Goal: Task Accomplishment & Management: Use online tool/utility

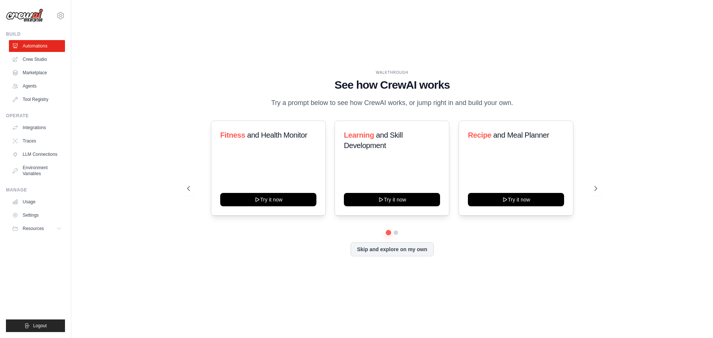
click at [278, 238] on div "Fitness and Health Monitor Try it now Learning and Skill Development Try it now…" at bounding box center [392, 189] width 410 height 136
click at [394, 250] on button "Skip and explore on my own" at bounding box center [391, 249] width 83 height 14
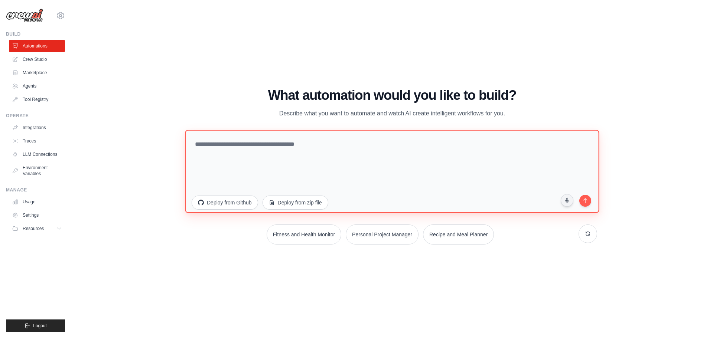
click at [259, 145] on textarea at bounding box center [392, 171] width 414 height 83
click at [283, 141] on textarea at bounding box center [392, 171] width 414 height 83
click at [280, 142] on textarea at bounding box center [392, 171] width 414 height 83
click at [288, 142] on textarea at bounding box center [392, 171] width 414 height 83
click at [288, 145] on textarea at bounding box center [392, 171] width 414 height 83
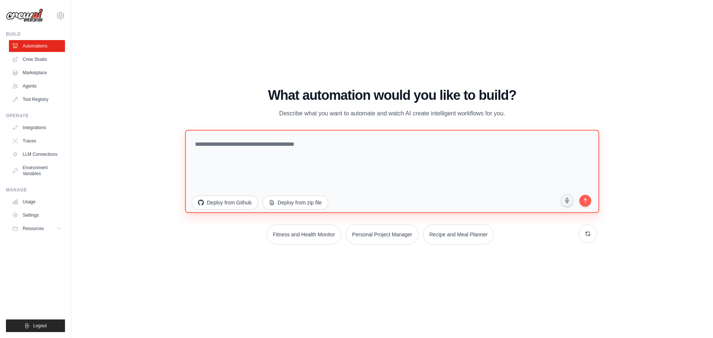
click at [293, 145] on textarea at bounding box center [392, 171] width 414 height 83
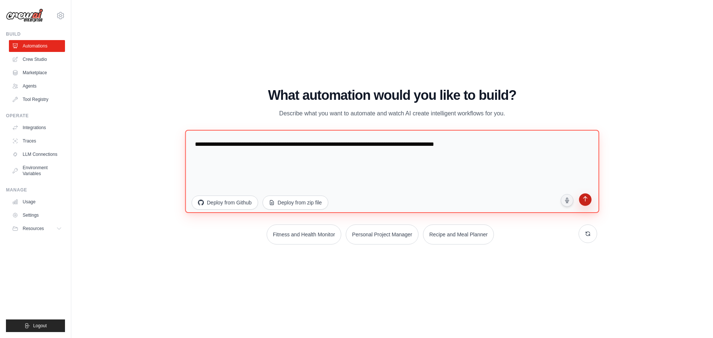
type textarea "**********"
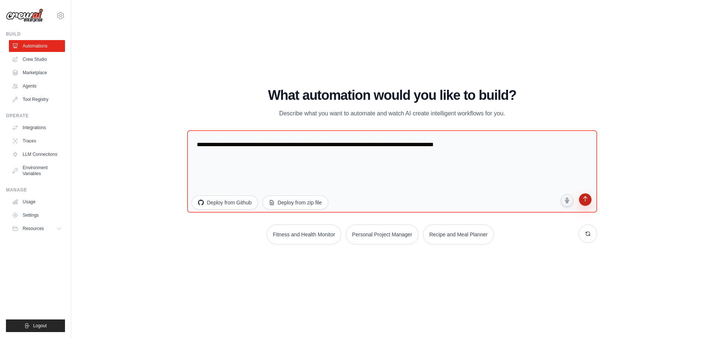
click at [585, 201] on icon "submit" at bounding box center [585, 199] width 4 height 5
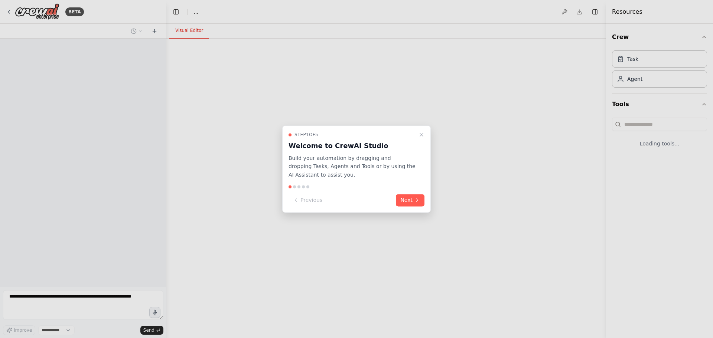
select select "****"
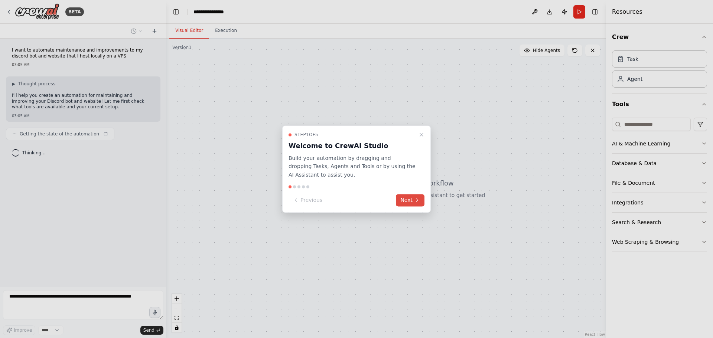
click at [413, 202] on button "Next" at bounding box center [410, 200] width 29 height 12
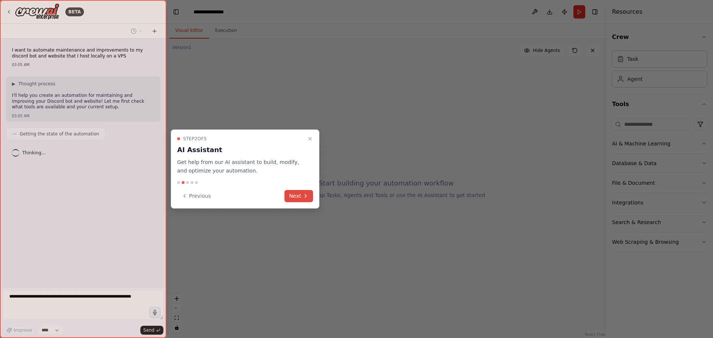
click at [297, 193] on button "Next" at bounding box center [298, 196] width 29 height 12
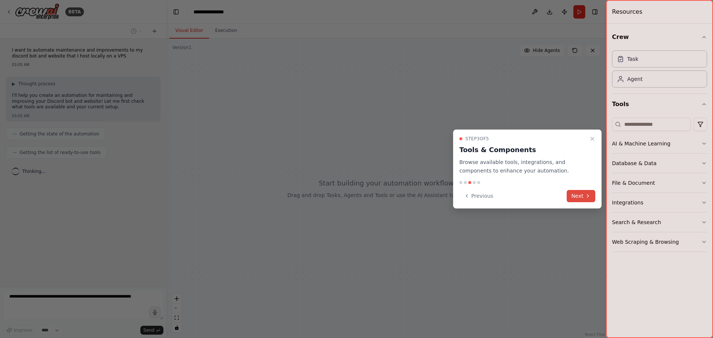
click at [587, 195] on icon at bounding box center [588, 196] width 6 height 6
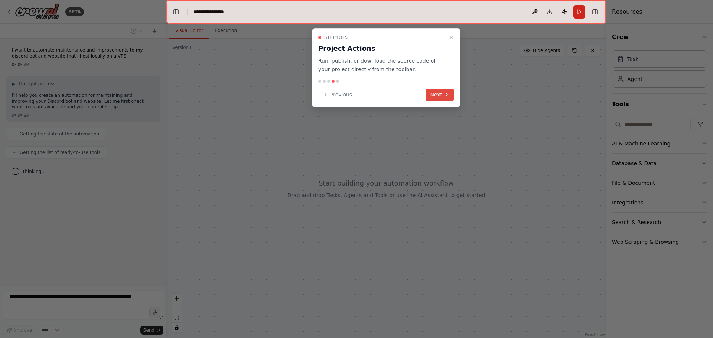
click at [437, 92] on button "Next" at bounding box center [439, 95] width 29 height 12
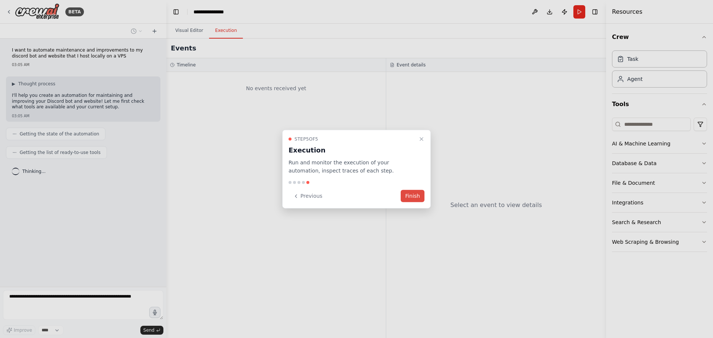
click at [411, 196] on button "Finish" at bounding box center [413, 196] width 24 height 12
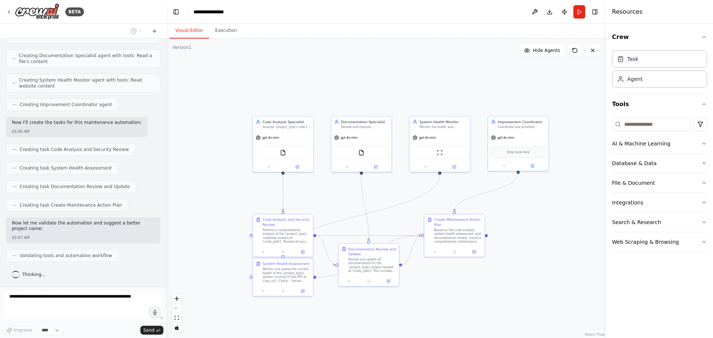
scroll to position [308, 0]
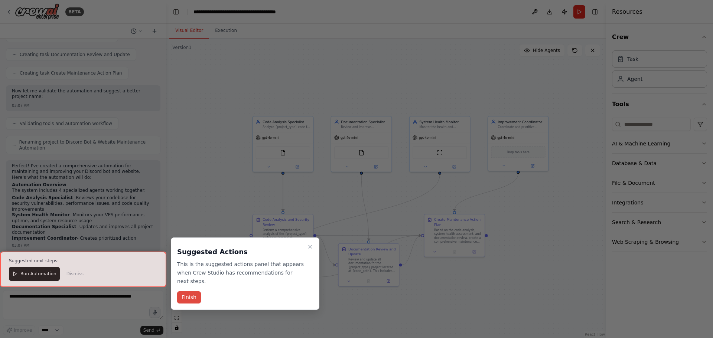
click at [193, 291] on button "Finish" at bounding box center [189, 297] width 24 height 12
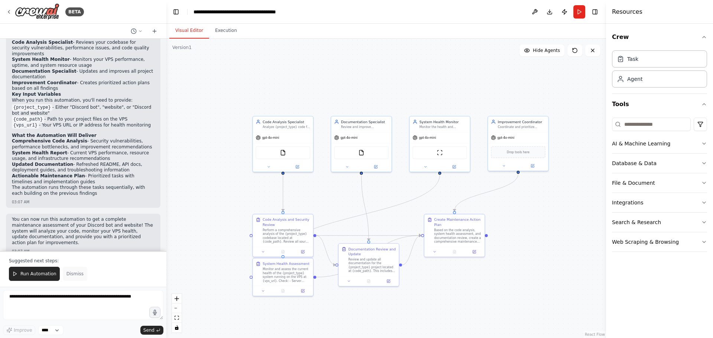
scroll to position [578, 0]
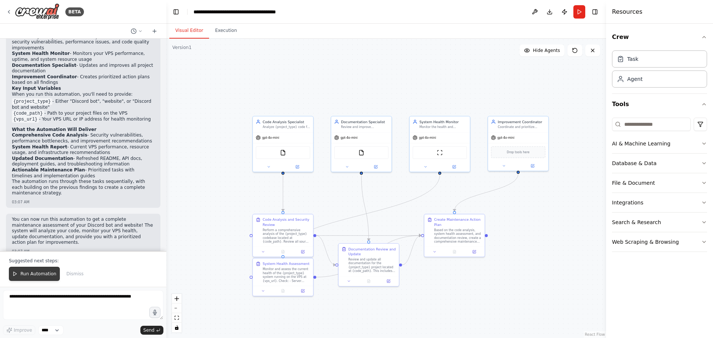
click at [36, 276] on span "Run Automation" at bounding box center [38, 274] width 36 height 6
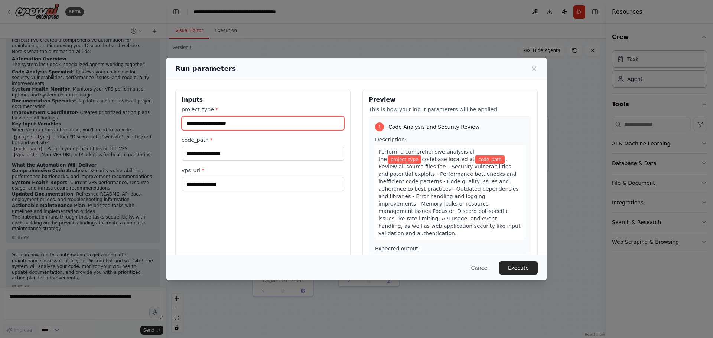
click at [225, 121] on input "project_type *" at bounding box center [263, 123] width 163 height 14
click at [223, 124] on input "project_type *" at bounding box center [263, 123] width 163 height 14
drag, startPoint x: 234, startPoint y: 126, endPoint x: 228, endPoint y: 124, distance: 6.0
click at [228, 124] on input "project_type *" at bounding box center [263, 123] width 163 height 14
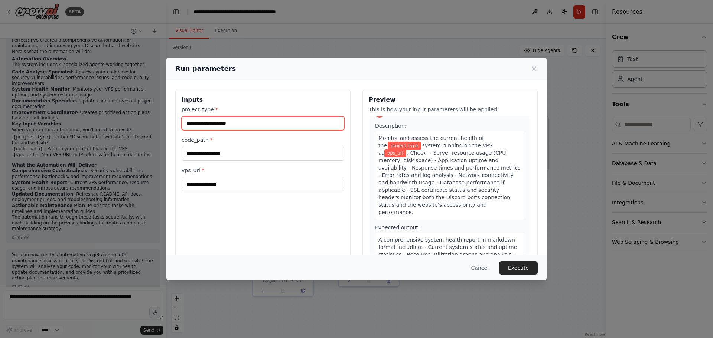
scroll to position [223, 0]
click at [406, 149] on span "vps_url" at bounding box center [395, 153] width 22 height 8
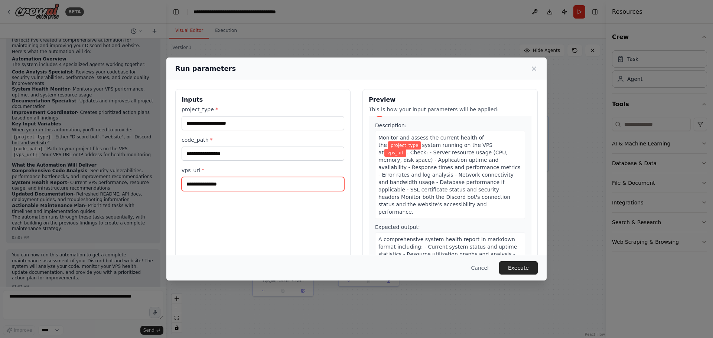
click at [210, 183] on input "vps_url *" at bounding box center [263, 184] width 163 height 14
type input "*"
click at [232, 182] on input "vps_url *" at bounding box center [263, 184] width 163 height 14
click at [227, 186] on input "vps_url *" at bounding box center [263, 184] width 163 height 14
click at [490, 271] on button "Cancel" at bounding box center [479, 267] width 29 height 13
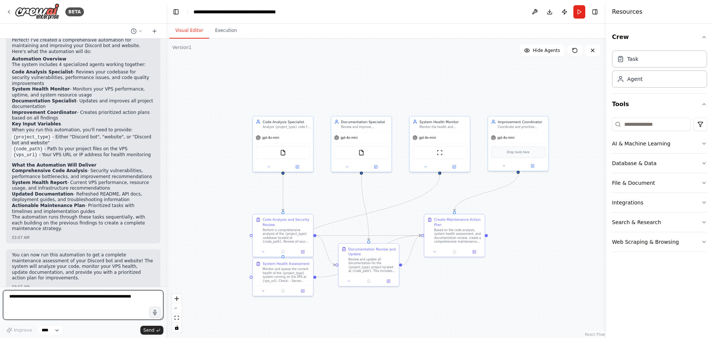
click at [83, 308] on textarea at bounding box center [83, 305] width 160 height 30
type textarea "**********"
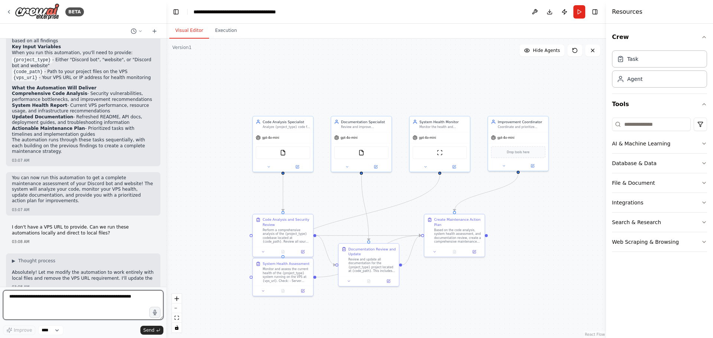
scroll to position [625, 0]
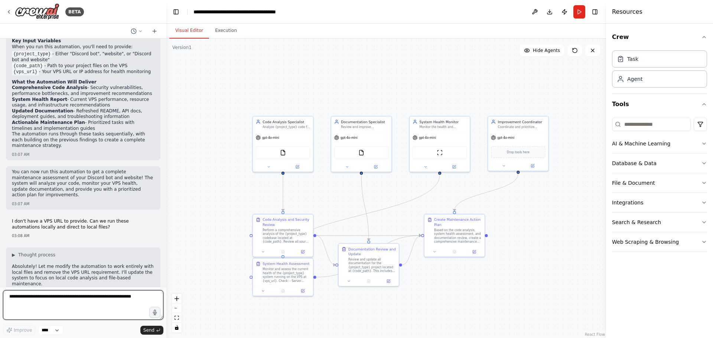
click at [74, 300] on textarea at bounding box center [83, 305] width 160 height 30
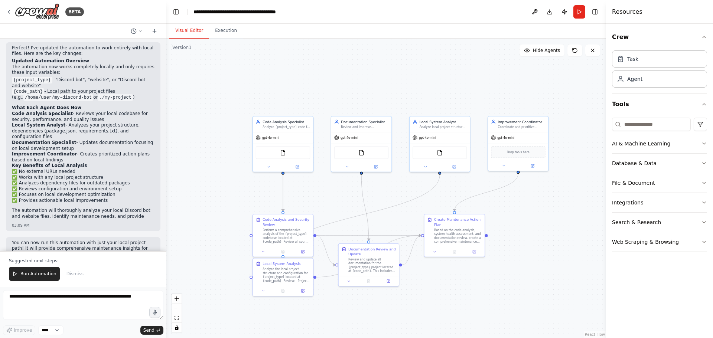
scroll to position [1174, 0]
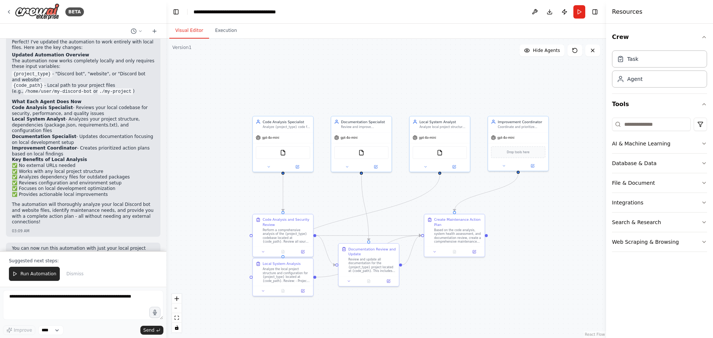
click at [27, 271] on button "Run Automation" at bounding box center [34, 274] width 51 height 14
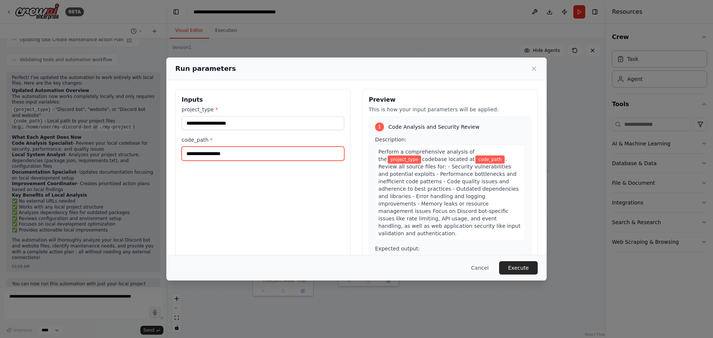
click at [241, 149] on input "code_path *" at bounding box center [263, 154] width 163 height 14
click at [265, 154] on input "code_path *" at bounding box center [263, 154] width 163 height 14
click at [487, 268] on button "Cancel" at bounding box center [479, 267] width 29 height 13
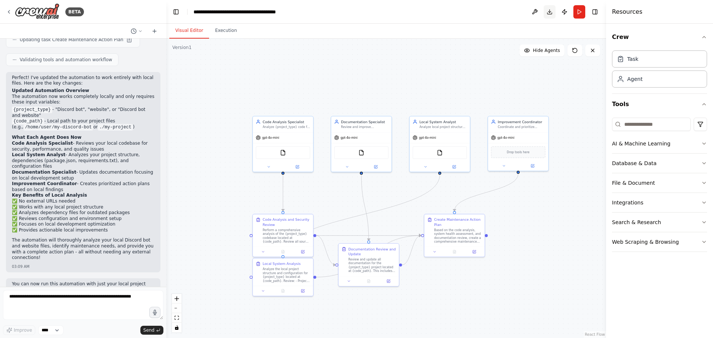
click at [548, 13] on button "Download" at bounding box center [549, 11] width 12 height 13
click at [536, 10] on button at bounding box center [535, 11] width 12 height 13
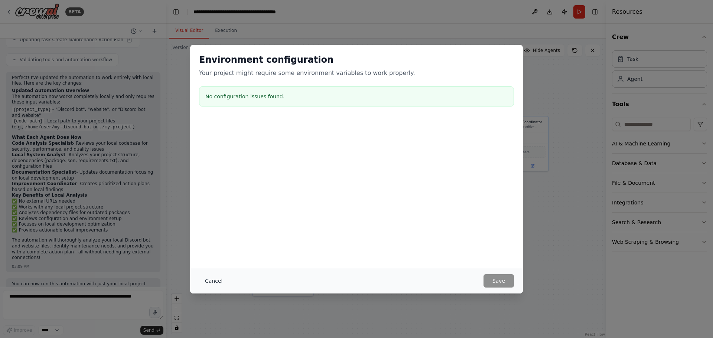
click at [218, 282] on button "Cancel" at bounding box center [213, 280] width 29 height 13
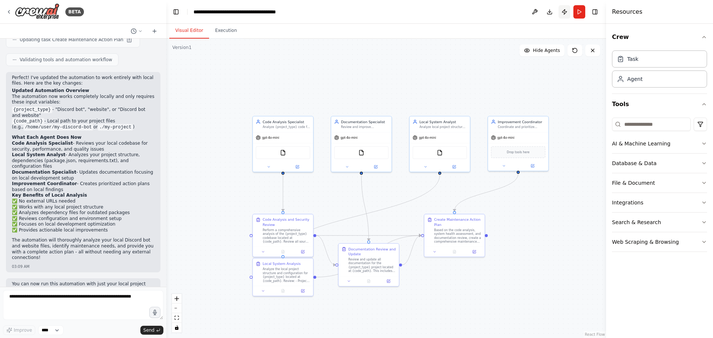
click at [563, 11] on button "Publish" at bounding box center [564, 11] width 12 height 13
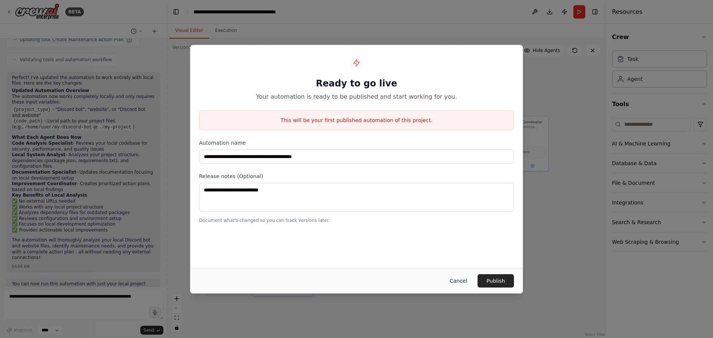
click at [456, 282] on button "Cancel" at bounding box center [458, 280] width 29 height 13
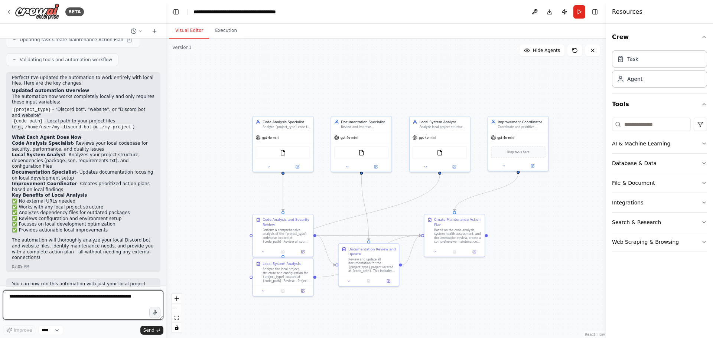
click at [78, 297] on textarea at bounding box center [83, 305] width 160 height 30
click at [130, 295] on textarea "**********" at bounding box center [83, 305] width 160 height 30
click at [127, 299] on textarea "**********" at bounding box center [83, 305] width 160 height 30
click at [76, 305] on textarea "**********" at bounding box center [83, 305] width 160 height 30
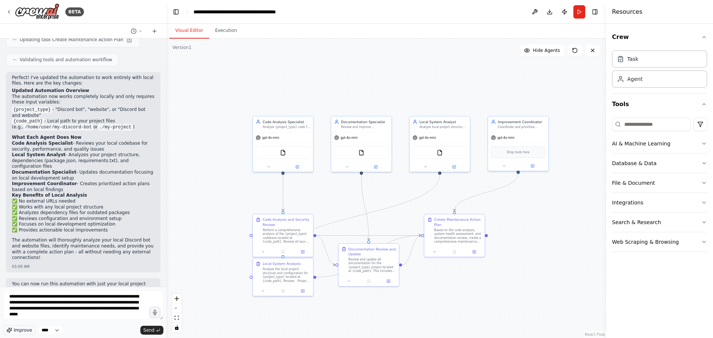
drag, startPoint x: 24, startPoint y: 327, endPoint x: 32, endPoint y: 326, distance: 7.9
click at [24, 327] on span "Improve" at bounding box center [23, 330] width 18 height 6
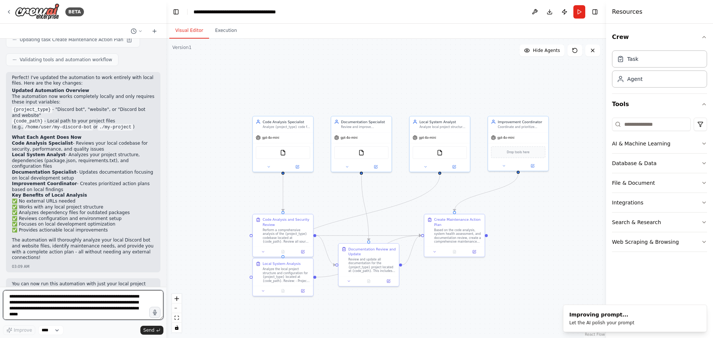
click at [62, 304] on textarea "**********" at bounding box center [83, 305] width 160 height 30
type textarea "**********"
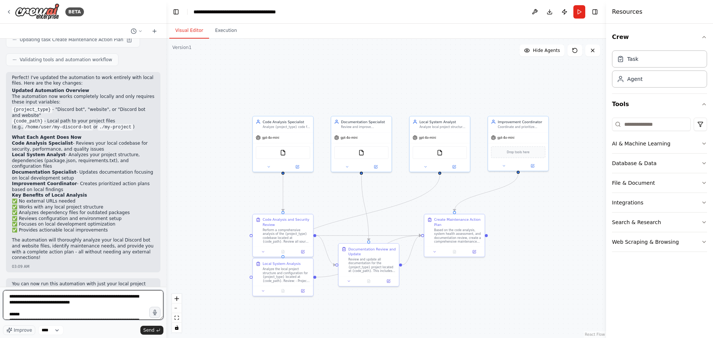
click at [76, 308] on textarea "**********" at bounding box center [83, 305] width 160 height 30
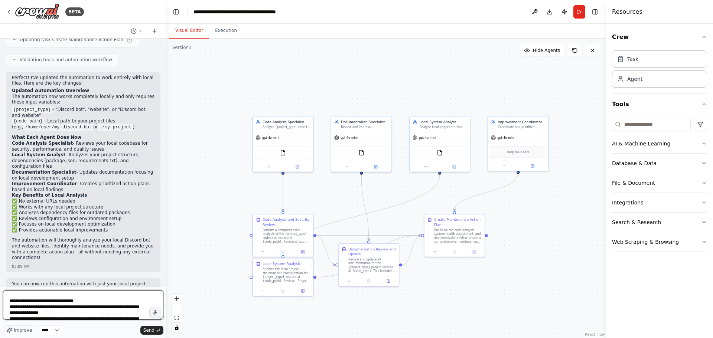
scroll to position [96, 0]
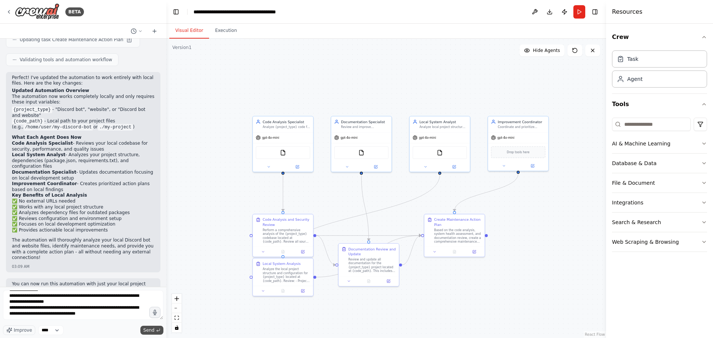
click at [147, 329] on span "Send" at bounding box center [148, 330] width 11 height 6
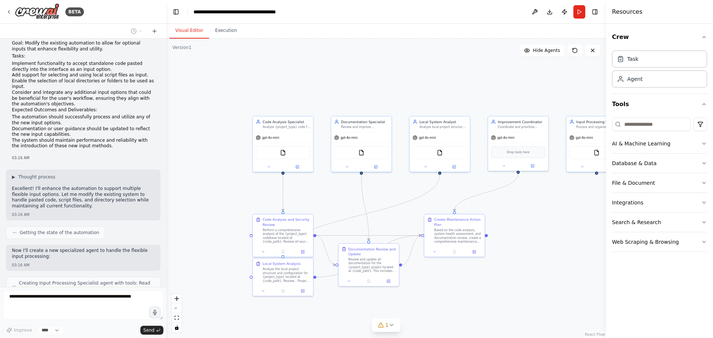
scroll to position [1460, 0]
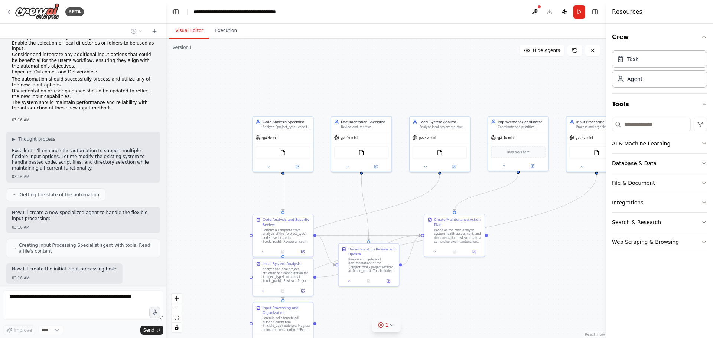
click at [391, 323] on icon at bounding box center [391, 325] width 6 height 6
click at [411, 307] on button at bounding box center [415, 306] width 13 height 9
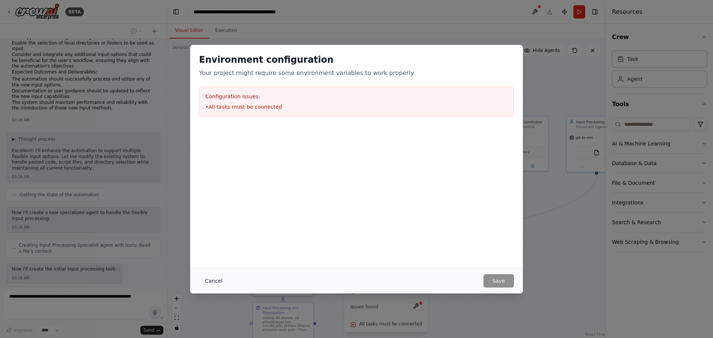
click at [215, 281] on button "Cancel" at bounding box center [213, 280] width 29 height 13
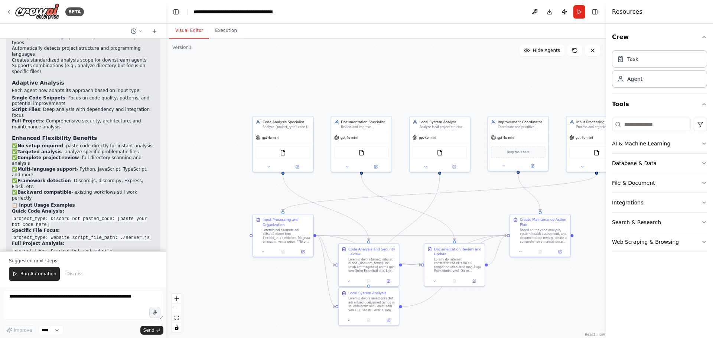
scroll to position [2211, 0]
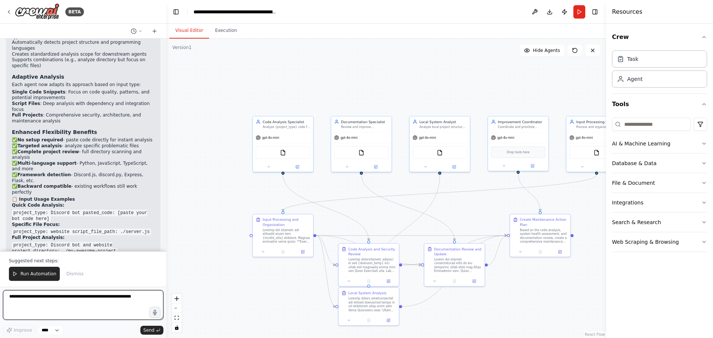
click at [103, 303] on textarea at bounding box center [83, 305] width 160 height 30
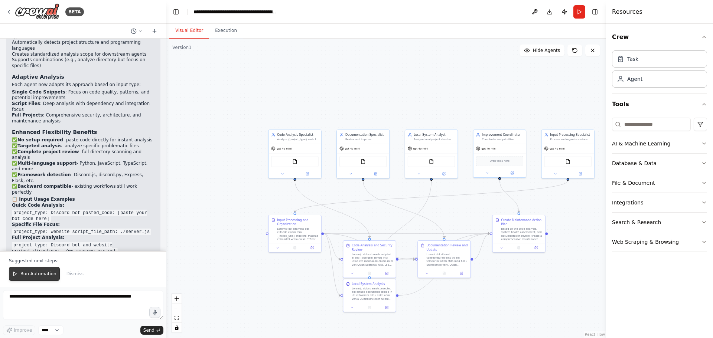
click at [36, 276] on span "Run Automation" at bounding box center [38, 274] width 36 height 6
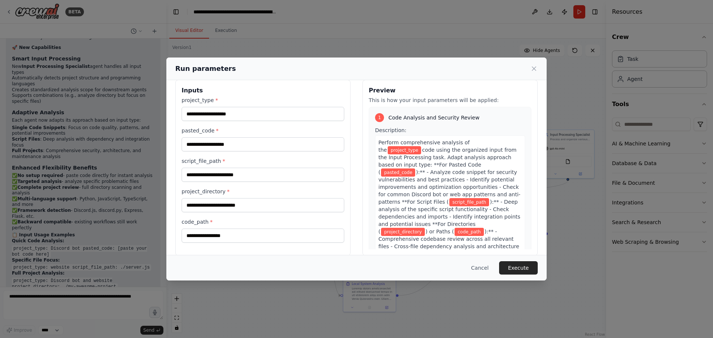
scroll to position [19, 0]
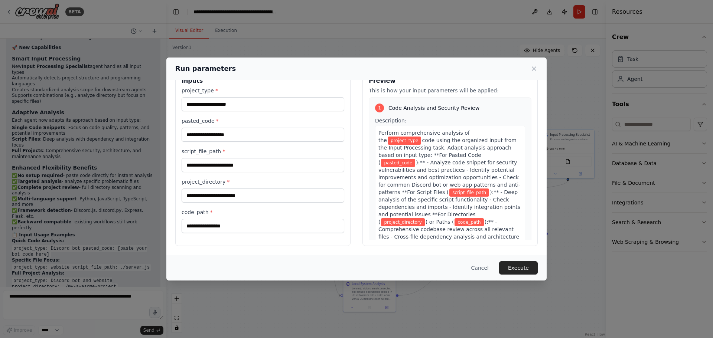
drag, startPoint x: 485, startPoint y: 265, endPoint x: 479, endPoint y: 264, distance: 6.0
click at [485, 265] on button "Cancel" at bounding box center [479, 267] width 29 height 13
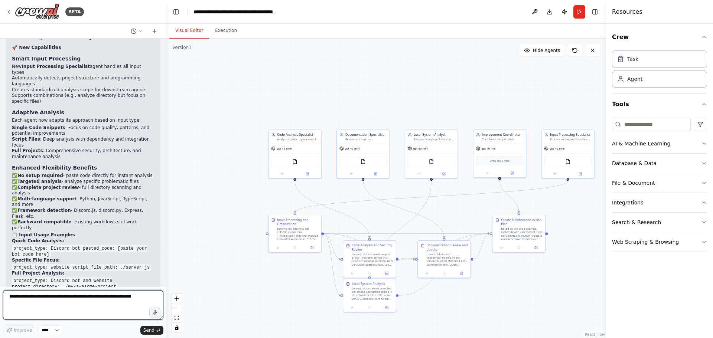
click at [62, 301] on textarea at bounding box center [83, 305] width 160 height 30
type textarea "**********"
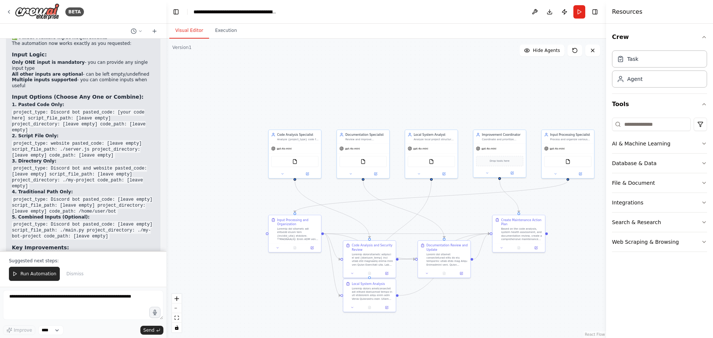
scroll to position [2815, 0]
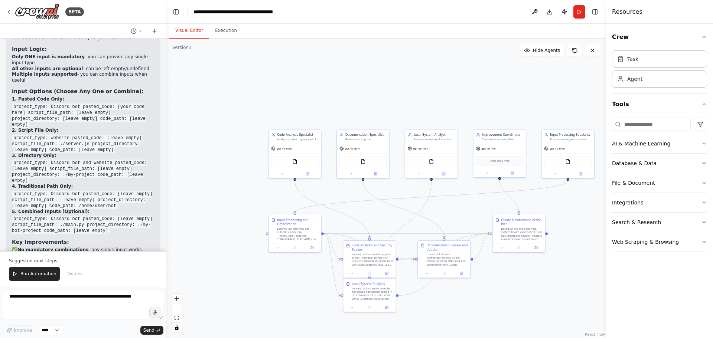
click at [34, 266] on div "Suggested next steps: Run Automation Dismiss" at bounding box center [83, 269] width 166 height 36
click at [36, 272] on span "Run Automation" at bounding box center [38, 274] width 36 height 6
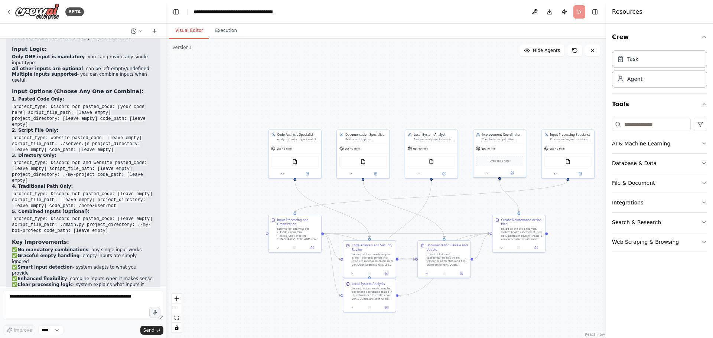
scroll to position [2780, 0]
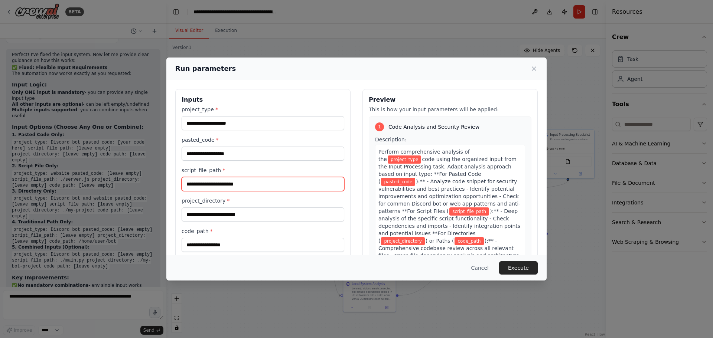
click at [255, 182] on input "script_file_path *" at bounding box center [263, 184] width 163 height 14
type input "******"
type input "***"
click at [482, 269] on button "Cancel" at bounding box center [479, 267] width 29 height 13
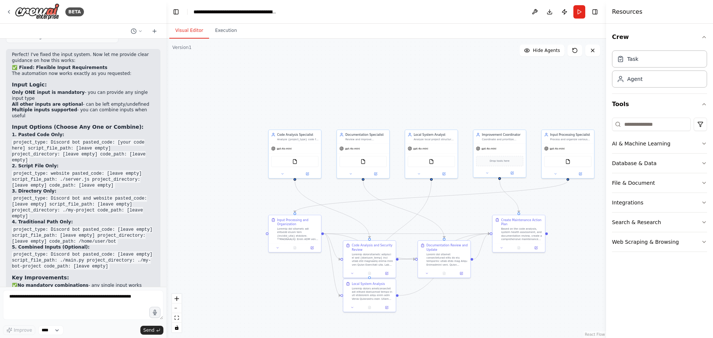
scroll to position [2780, 0]
click at [72, 303] on textarea at bounding box center [83, 305] width 160 height 30
click at [76, 304] on textarea at bounding box center [83, 305] width 160 height 30
click at [97, 305] on textarea at bounding box center [83, 305] width 160 height 30
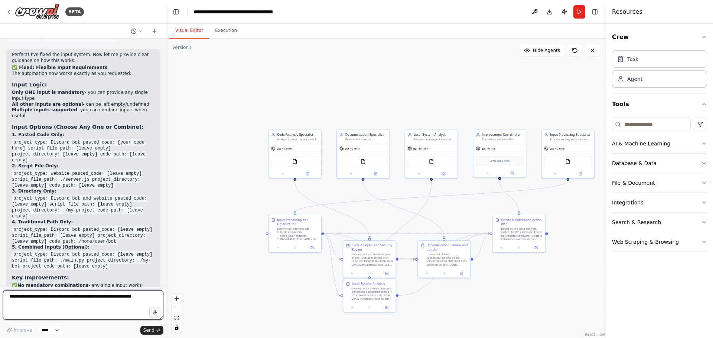
click at [98, 303] on textarea at bounding box center [83, 305] width 160 height 30
click at [99, 303] on textarea at bounding box center [83, 305] width 160 height 30
click at [104, 299] on textarea at bounding box center [83, 305] width 160 height 30
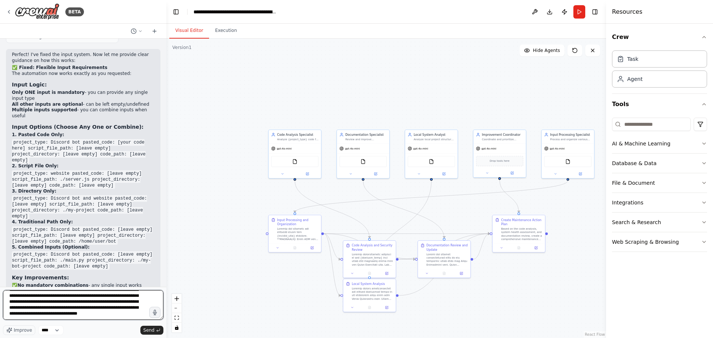
scroll to position [33, 0]
type textarea "**********"
click at [141, 311] on textarea "**********" at bounding box center [83, 305] width 160 height 30
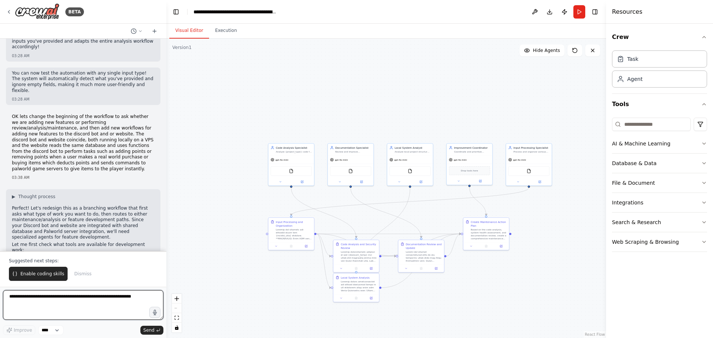
scroll to position [3083, 0]
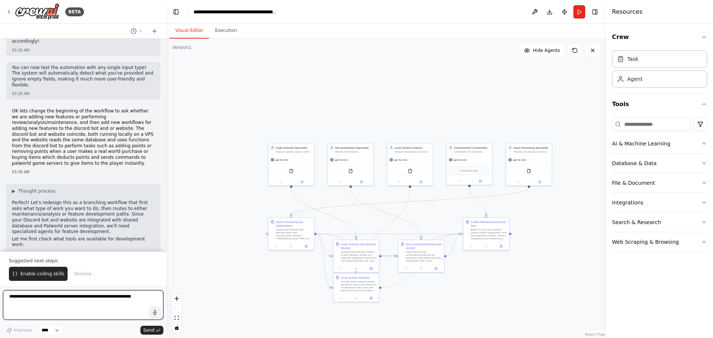
click at [71, 306] on textarea at bounding box center [83, 305] width 160 height 30
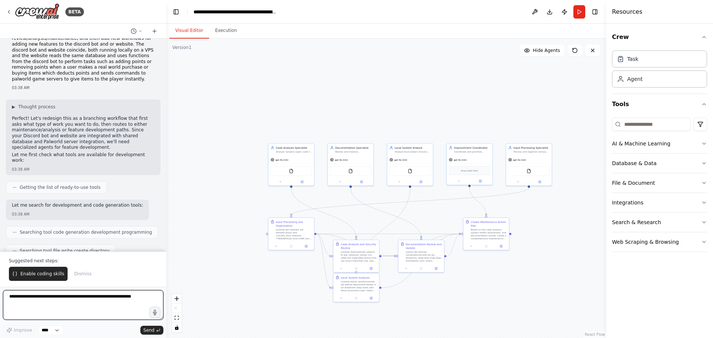
scroll to position [3173, 0]
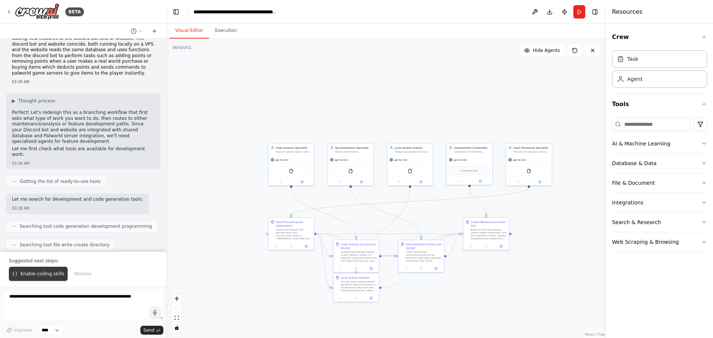
click at [49, 278] on button "Enable coding skills" at bounding box center [38, 274] width 59 height 14
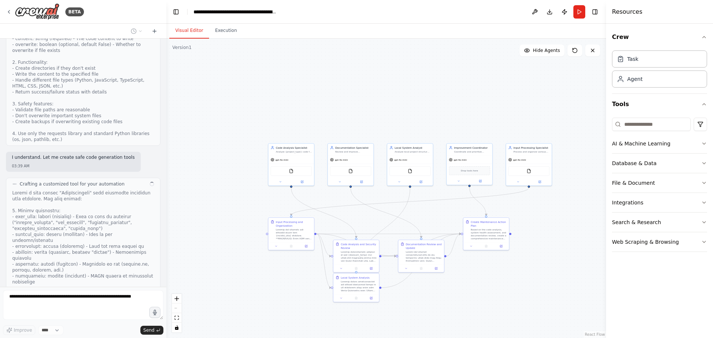
scroll to position [3622, 0]
